Goal: Task Accomplishment & Management: Manage account settings

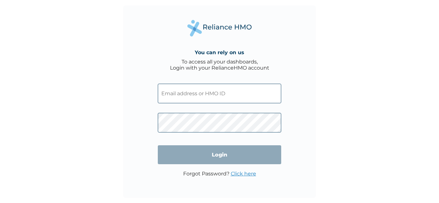
click at [197, 95] on input "text" at bounding box center [219, 94] width 123 height 20
paste input "TYM/10007/A"
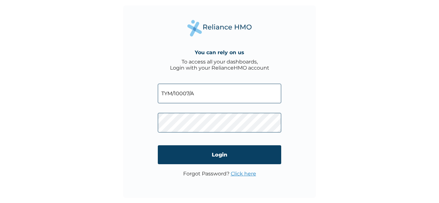
type input "TYM/10007/A"
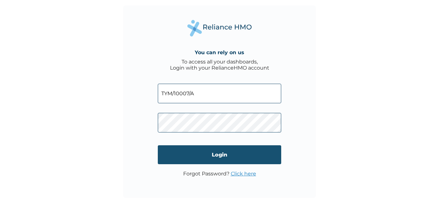
click at [209, 157] on input "Login" at bounding box center [219, 154] width 123 height 19
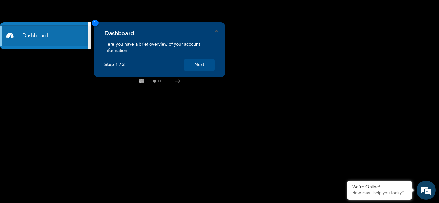
click at [207, 66] on button "Next" at bounding box center [199, 65] width 30 height 12
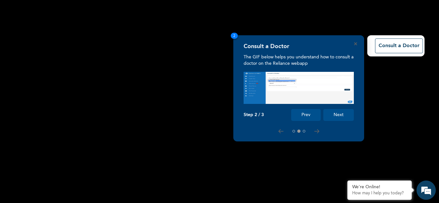
click at [346, 110] on button "Next" at bounding box center [338, 115] width 30 height 12
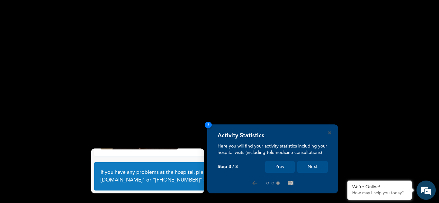
scroll to position [45, 0]
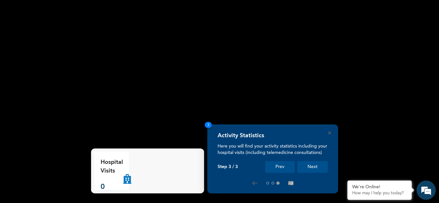
click at [313, 170] on button "Next" at bounding box center [312, 167] width 30 height 12
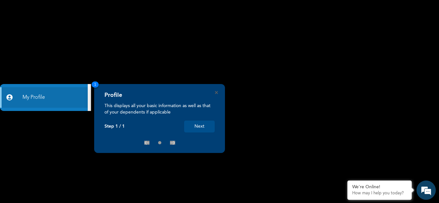
click at [212, 126] on button "Next" at bounding box center [199, 127] width 30 height 12
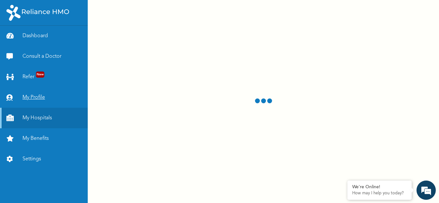
click at [30, 92] on link "My Profile" at bounding box center [44, 97] width 88 height 21
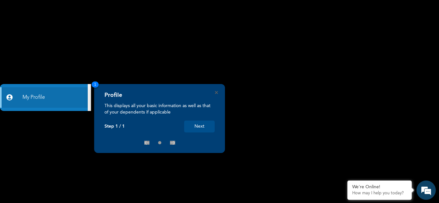
click at [191, 130] on button "Next" at bounding box center [199, 127] width 30 height 12
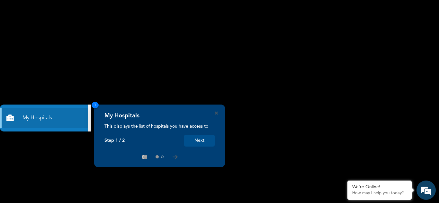
click at [202, 143] on button "Next" at bounding box center [199, 141] width 30 height 12
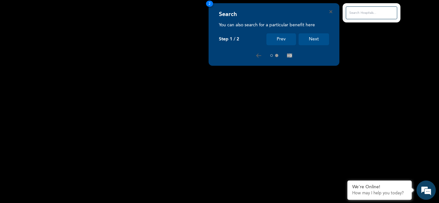
click at [305, 41] on button "Next" at bounding box center [313, 39] width 30 height 12
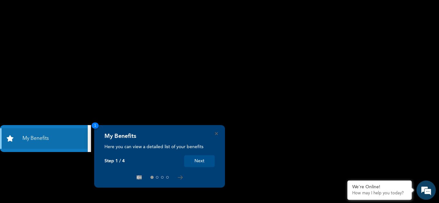
click at [218, 131] on div "My Benefits Here you can view a detailed list of your benefits Step 1 / 4 Next 1" at bounding box center [159, 156] width 131 height 63
click at [217, 134] on icon "Close" at bounding box center [216, 133] width 3 height 3
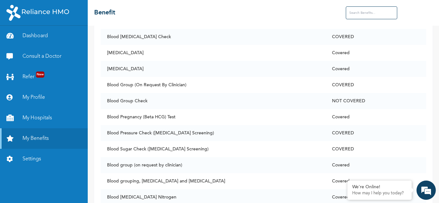
scroll to position [339, 0]
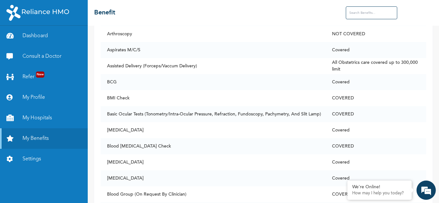
click at [431, 43] on div "Access Secondary Care Benefit Status 24 Hour Creatinine Clearance Covered ALT (…" at bounding box center [263, 115] width 351 height 178
click at [38, 99] on link "My Profile" at bounding box center [44, 97] width 88 height 21
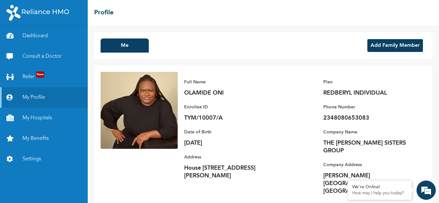
scroll to position [10, 0]
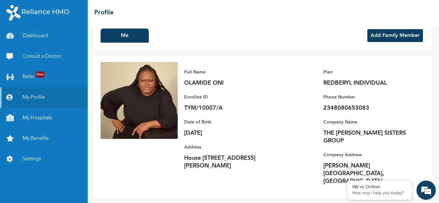
click at [205, 77] on div "Full Name [PERSON_NAME]" at bounding box center [229, 77] width 90 height 19
click at [204, 83] on p "OLAMIDE ONI" at bounding box center [229, 83] width 90 height 8
click at [32, 141] on link "My Benefits" at bounding box center [44, 138] width 88 height 21
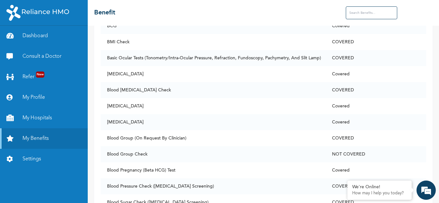
scroll to position [401, 0]
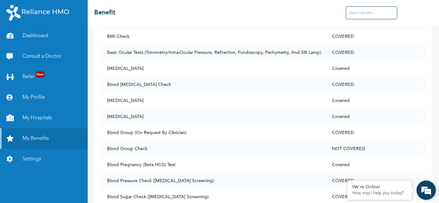
click at [435, 196] on div "We're Online! How may I help you [DATE]?" at bounding box center [425, 190] width 19 height 19
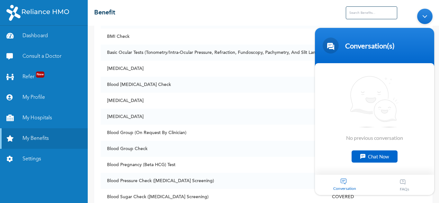
click at [422, 18] on div "Minimize live chat window" at bounding box center [424, 15] width 15 height 15
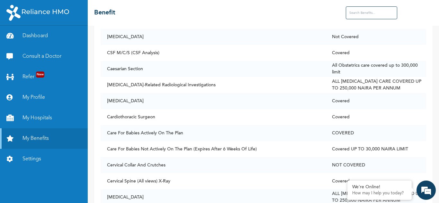
scroll to position [649, 0]
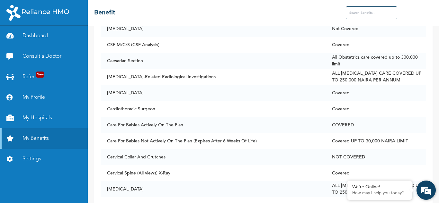
click at [434, 199] on div "We're Online! How may I help you [DATE]?" at bounding box center [425, 190] width 19 height 19
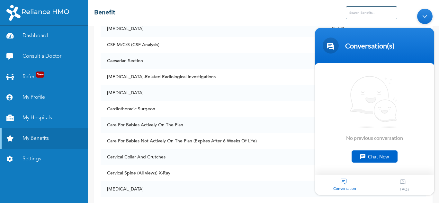
click at [423, 15] on div "Minimize live chat window" at bounding box center [424, 15] width 15 height 15
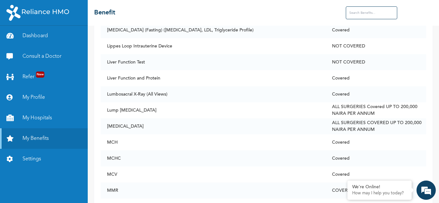
scroll to position [2595, 0]
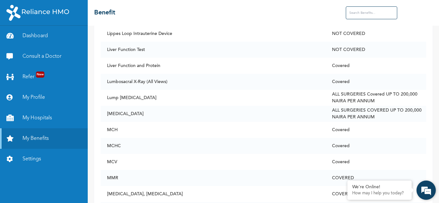
click at [435, 200] on div "We're Online! How may I help you [DATE]?" at bounding box center [425, 190] width 19 height 19
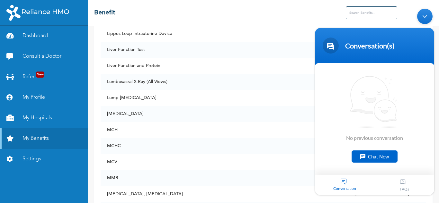
click at [421, 13] on div "Minimize live chat window" at bounding box center [424, 15] width 15 height 15
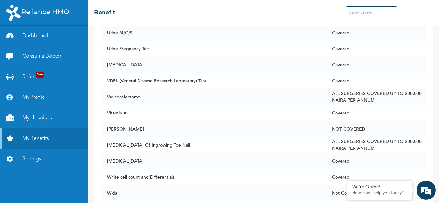
scroll to position [4974, 0]
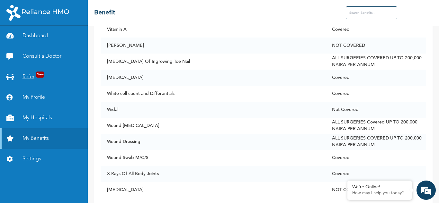
click at [25, 80] on link "Refer New" at bounding box center [44, 77] width 88 height 21
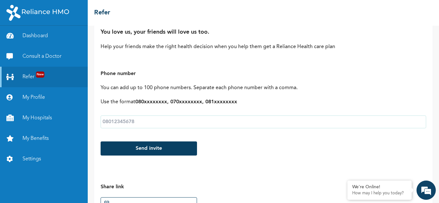
scroll to position [47, 0]
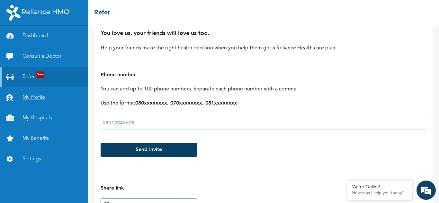
click at [32, 99] on link "My Profile" at bounding box center [44, 97] width 88 height 21
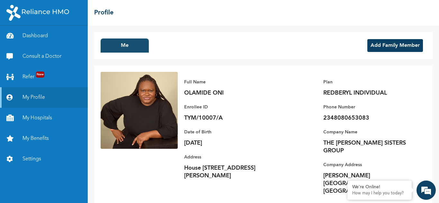
click at [132, 45] on button "Me" at bounding box center [124, 46] width 48 height 14
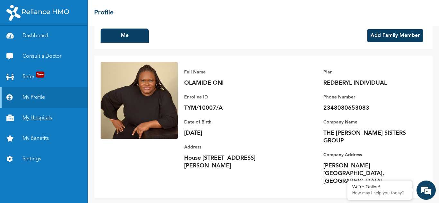
click at [44, 120] on link "My Hospitals" at bounding box center [44, 118] width 88 height 21
